Goal: Transaction & Acquisition: Purchase product/service

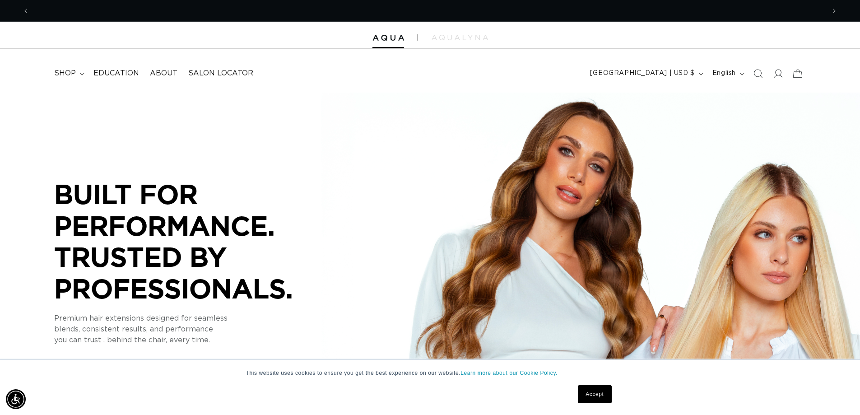
scroll to position [0, 796]
click at [72, 73] on span "shop" at bounding box center [65, 73] width 22 height 9
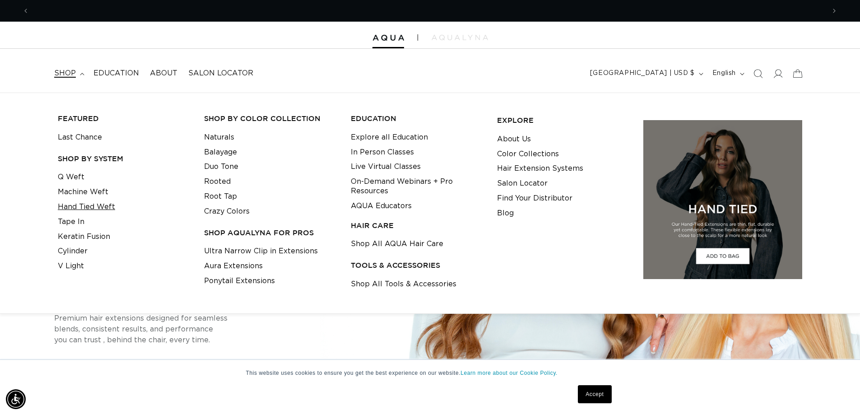
scroll to position [0, 1592]
click at [81, 192] on link "Machine Weft" at bounding box center [83, 192] width 51 height 15
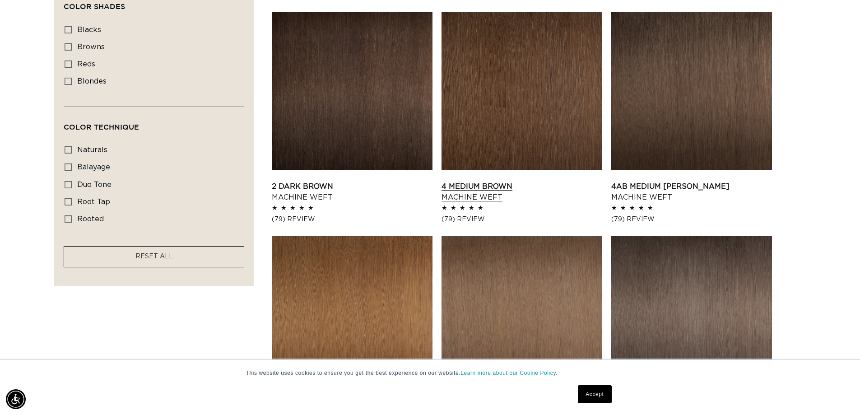
scroll to position [542, 0]
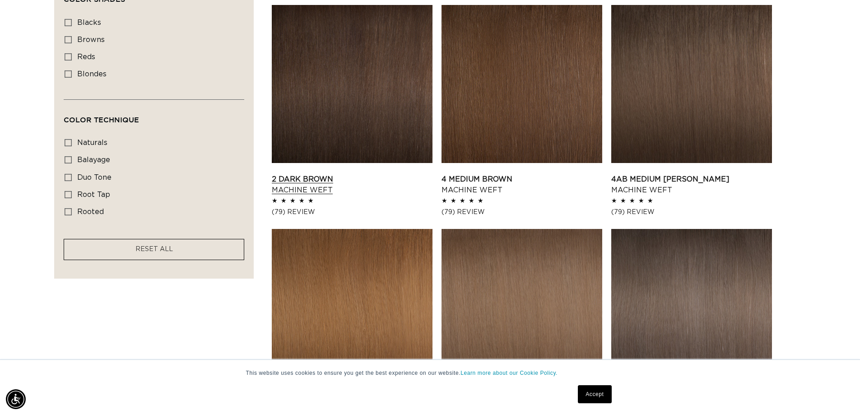
click at [354, 174] on link "2 Dark Brown Machine Weft" at bounding box center [352, 185] width 161 height 22
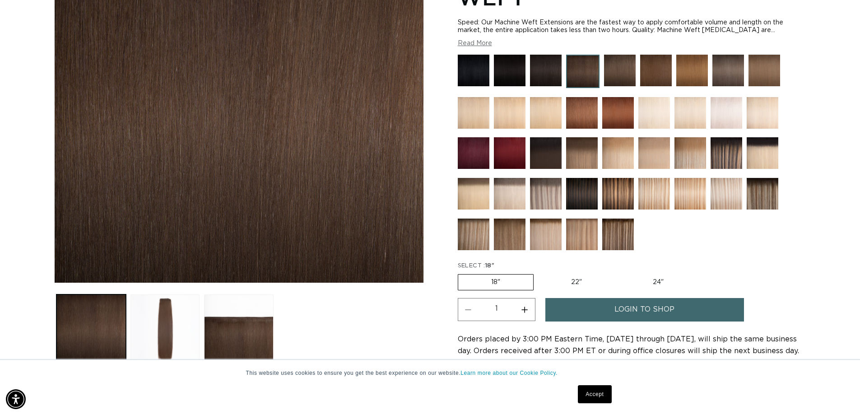
click at [586, 284] on label "22" Variant sold out or unavailable" at bounding box center [576, 282] width 77 height 15
click at [539, 273] on input "22" Variant sold out or unavailable" at bounding box center [538, 272] width 0 height 0
radio input "true"
click at [599, 303] on link "login to shop" at bounding box center [645, 309] width 199 height 23
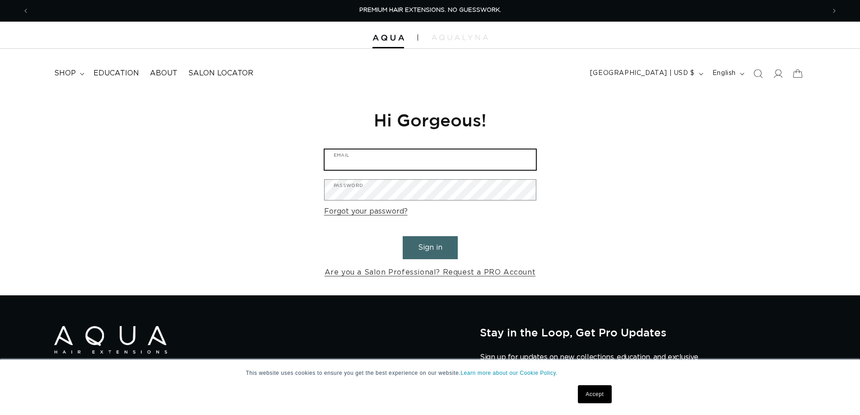
click at [444, 164] on input "Email" at bounding box center [430, 159] width 211 height 20
type input "jenna.bliss14@yahoo.com"
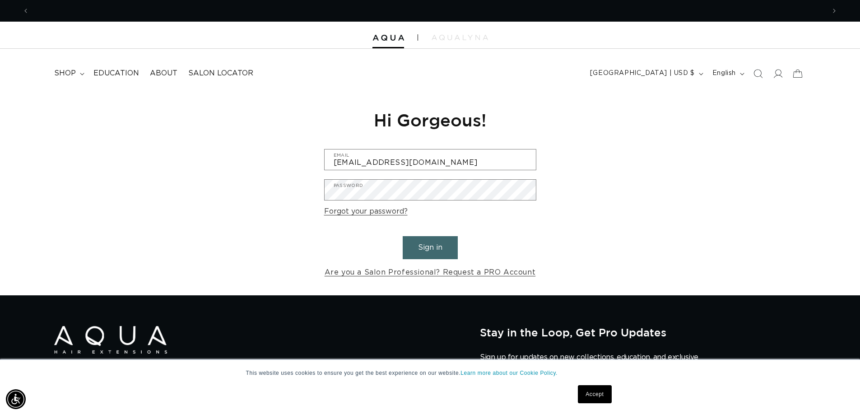
scroll to position [0, 1592]
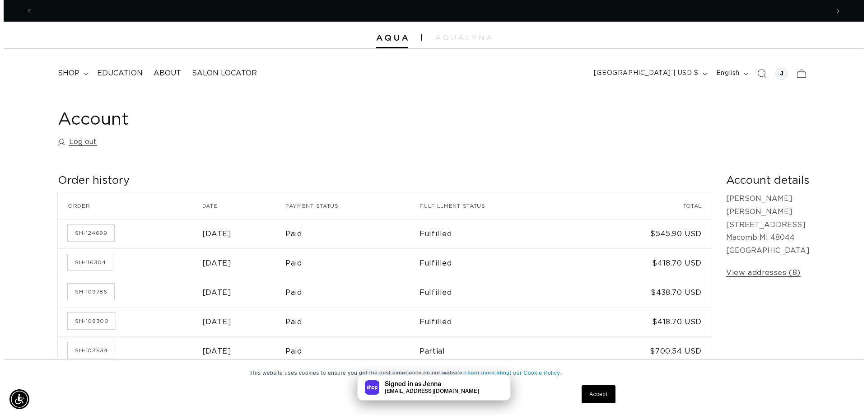
scroll to position [0, 796]
click at [803, 73] on icon at bounding box center [797, 73] width 21 height 21
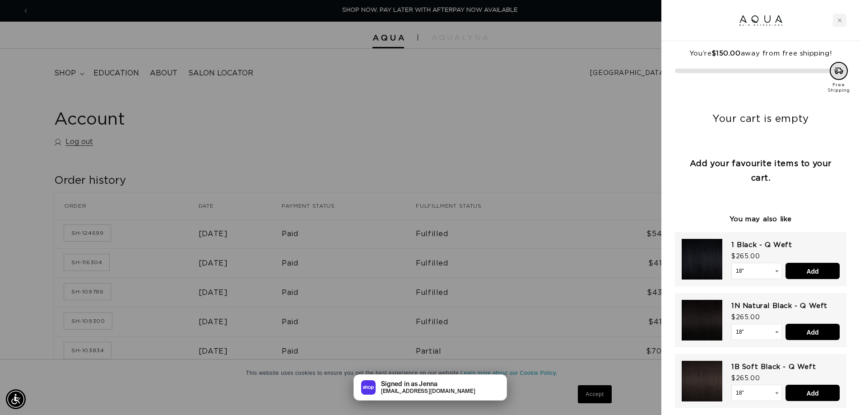
scroll to position [0, 803]
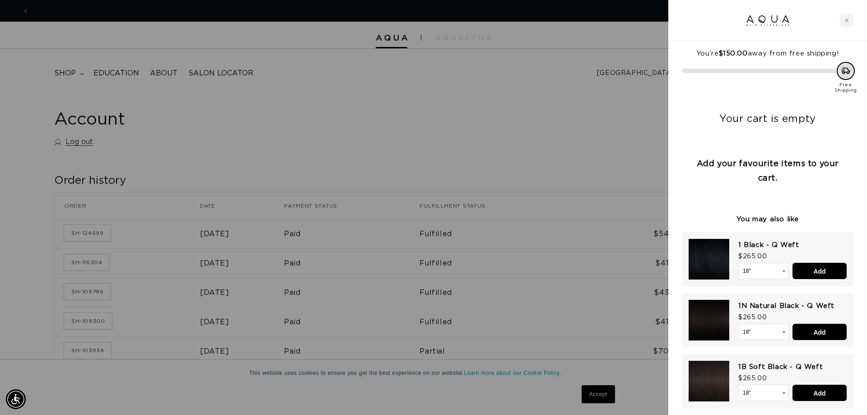
click at [575, 120] on div at bounding box center [433, 207] width 867 height 415
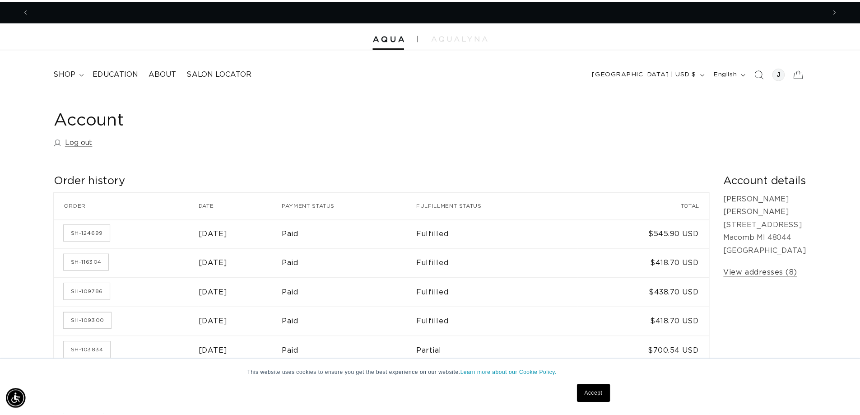
scroll to position [0, 1592]
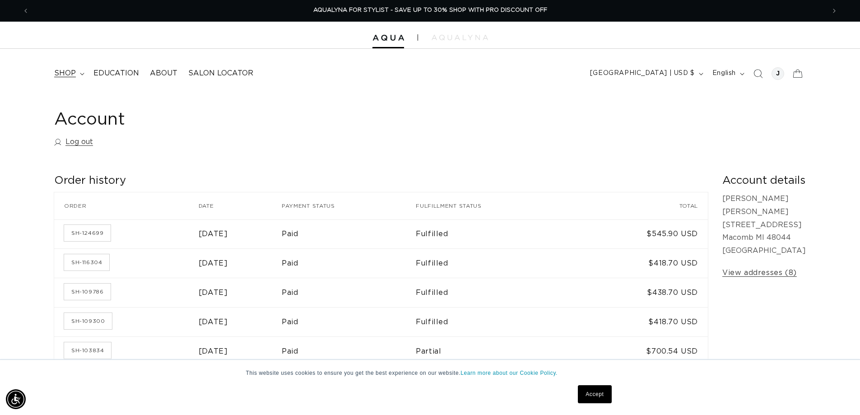
click at [65, 71] on span "shop" at bounding box center [65, 73] width 22 height 9
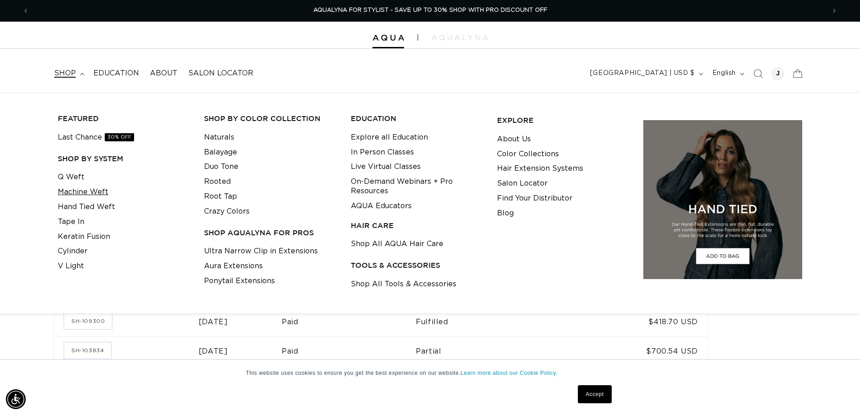
click at [92, 189] on link "Machine Weft" at bounding box center [83, 192] width 51 height 15
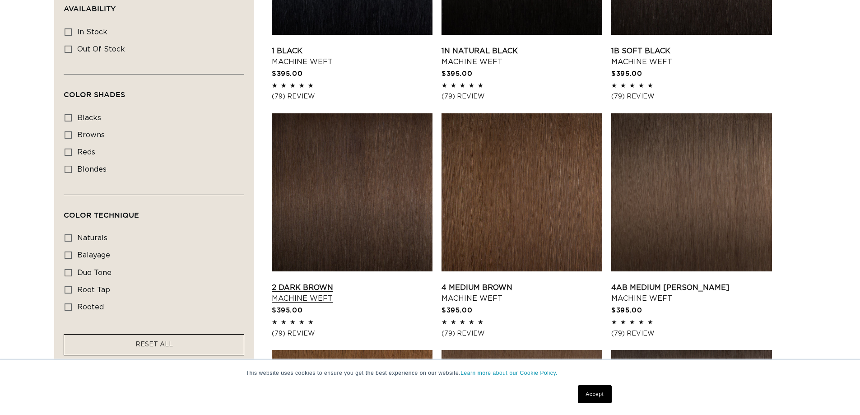
scroll to position [452, 0]
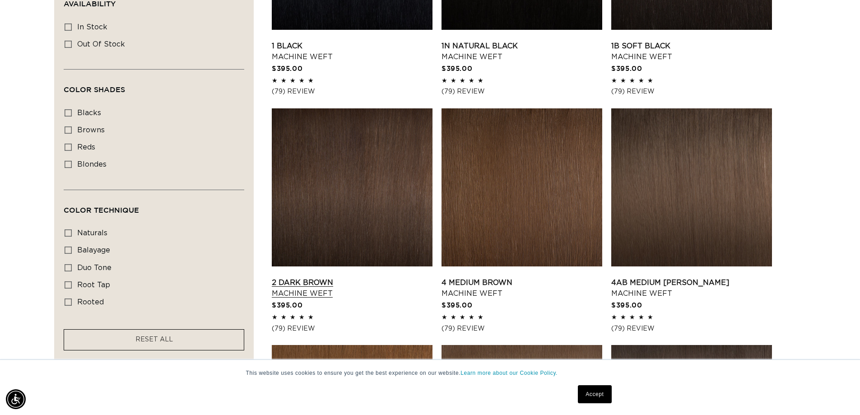
click at [337, 277] on link "2 Dark Brown Machine Weft" at bounding box center [352, 288] width 161 height 22
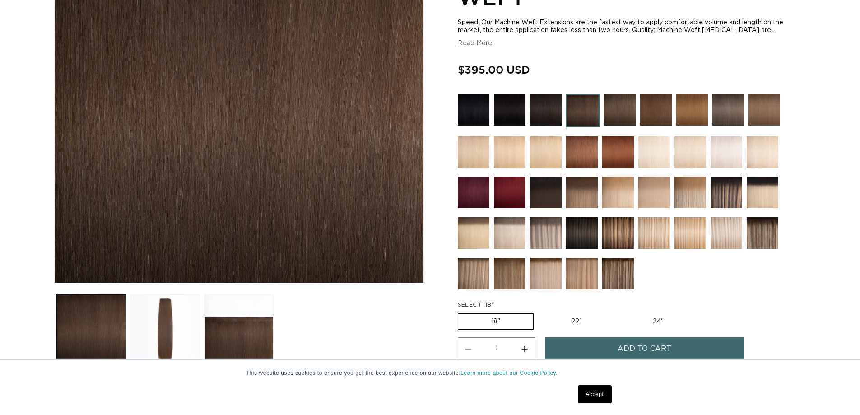
scroll to position [271, 0]
